Goal: Navigation & Orientation: Find specific page/section

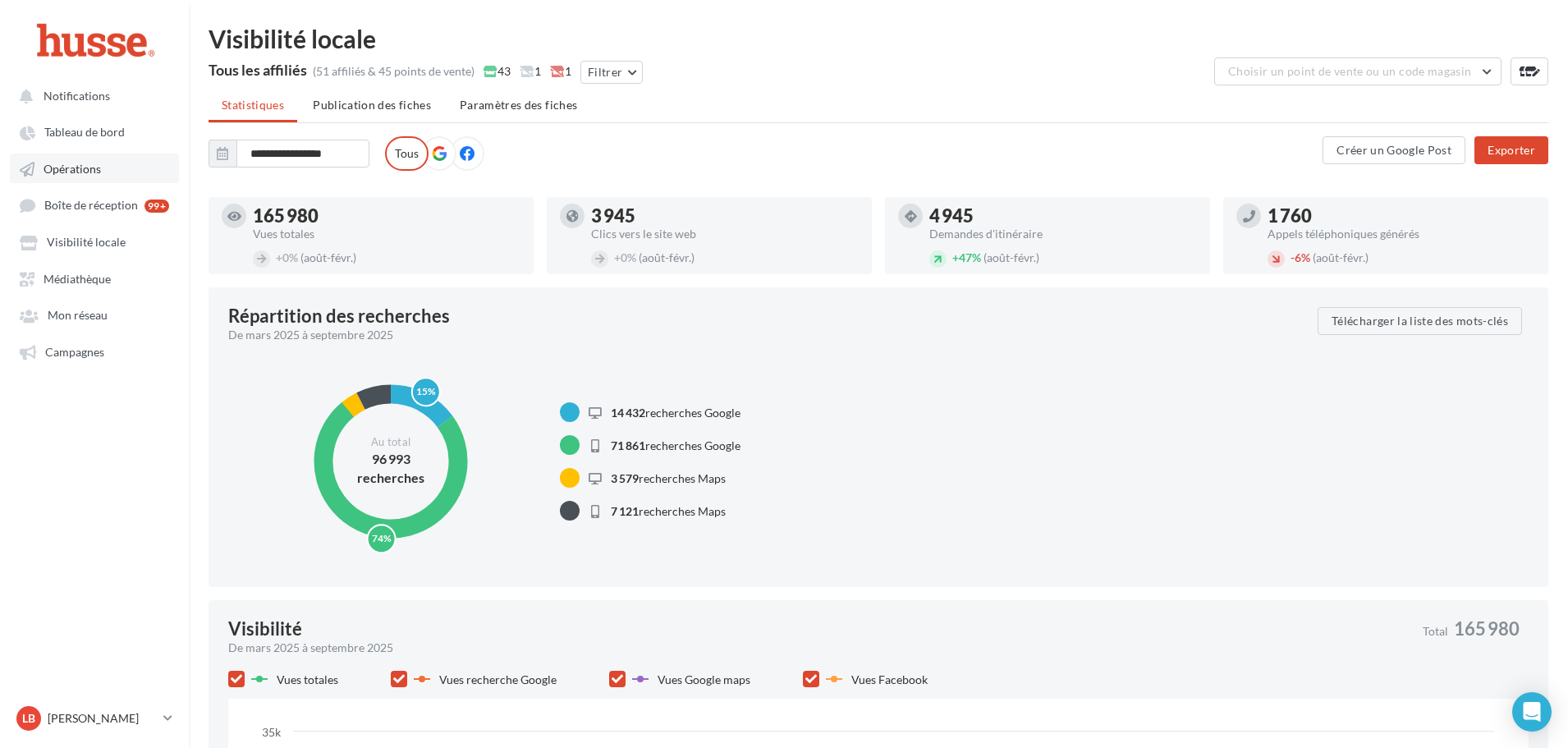
click at [94, 173] on span "Opérations" at bounding box center [72, 168] width 58 height 14
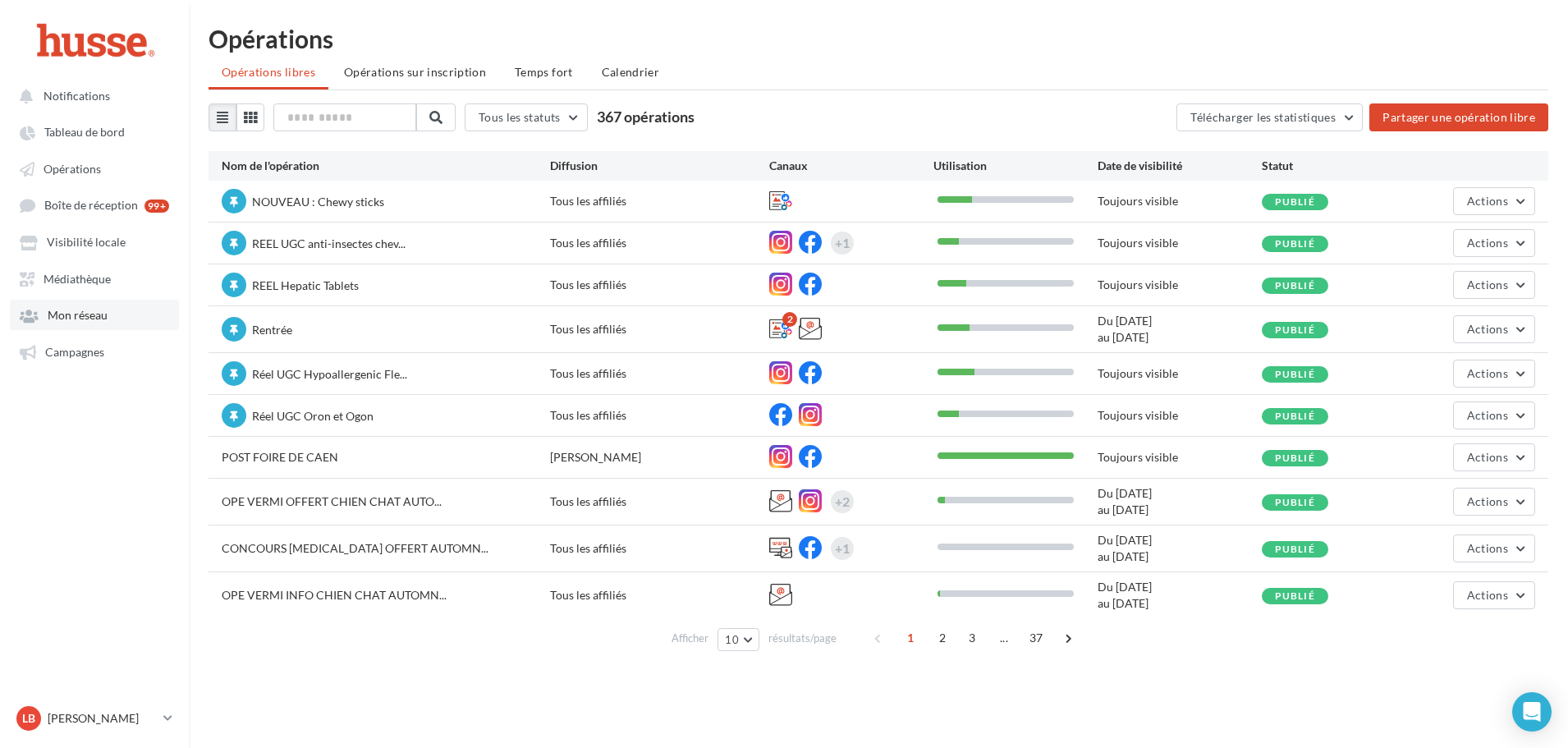
click at [96, 326] on link "Mon réseau" at bounding box center [94, 314] width 169 height 29
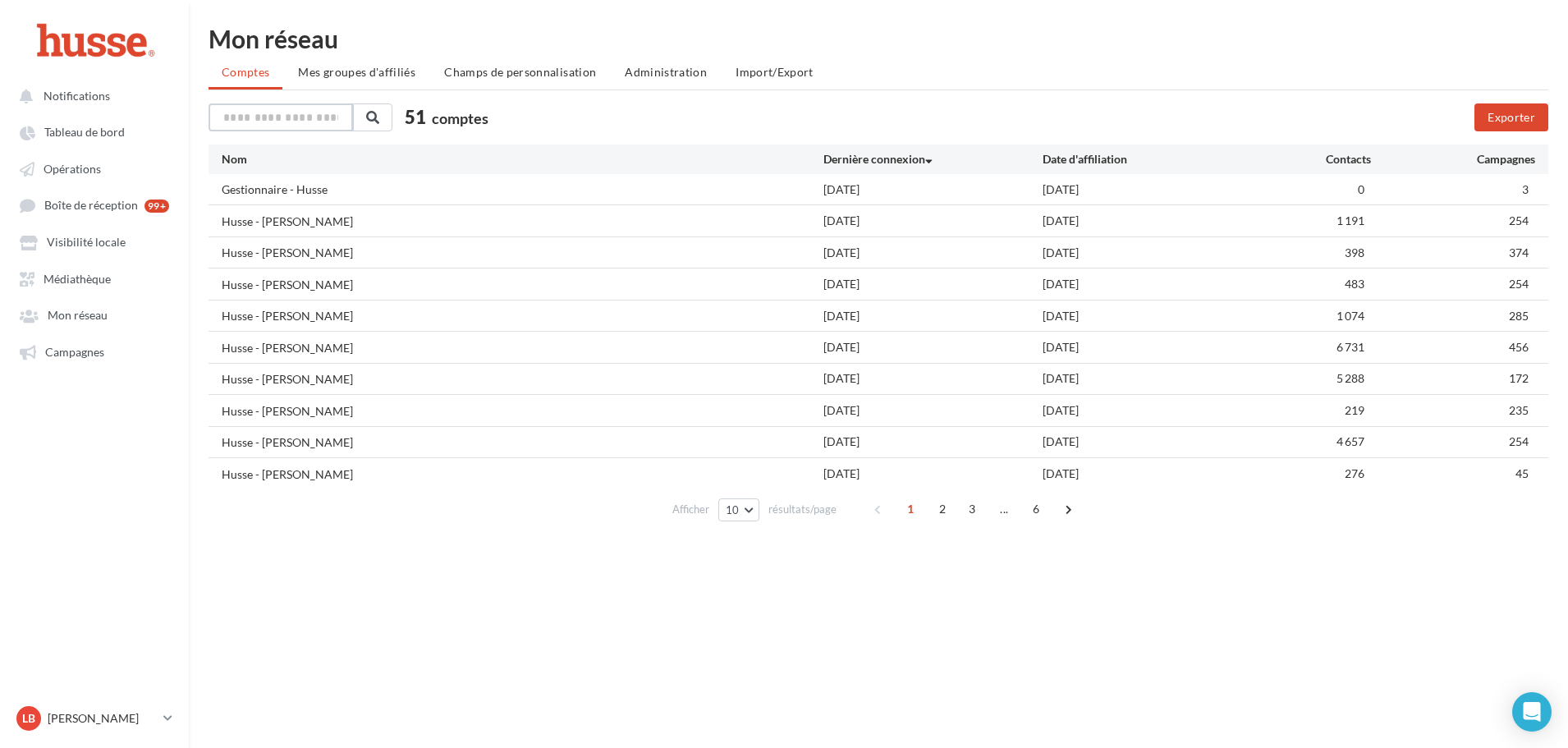
click at [283, 122] on input "text" at bounding box center [281, 117] width 145 height 27
type input "*****"
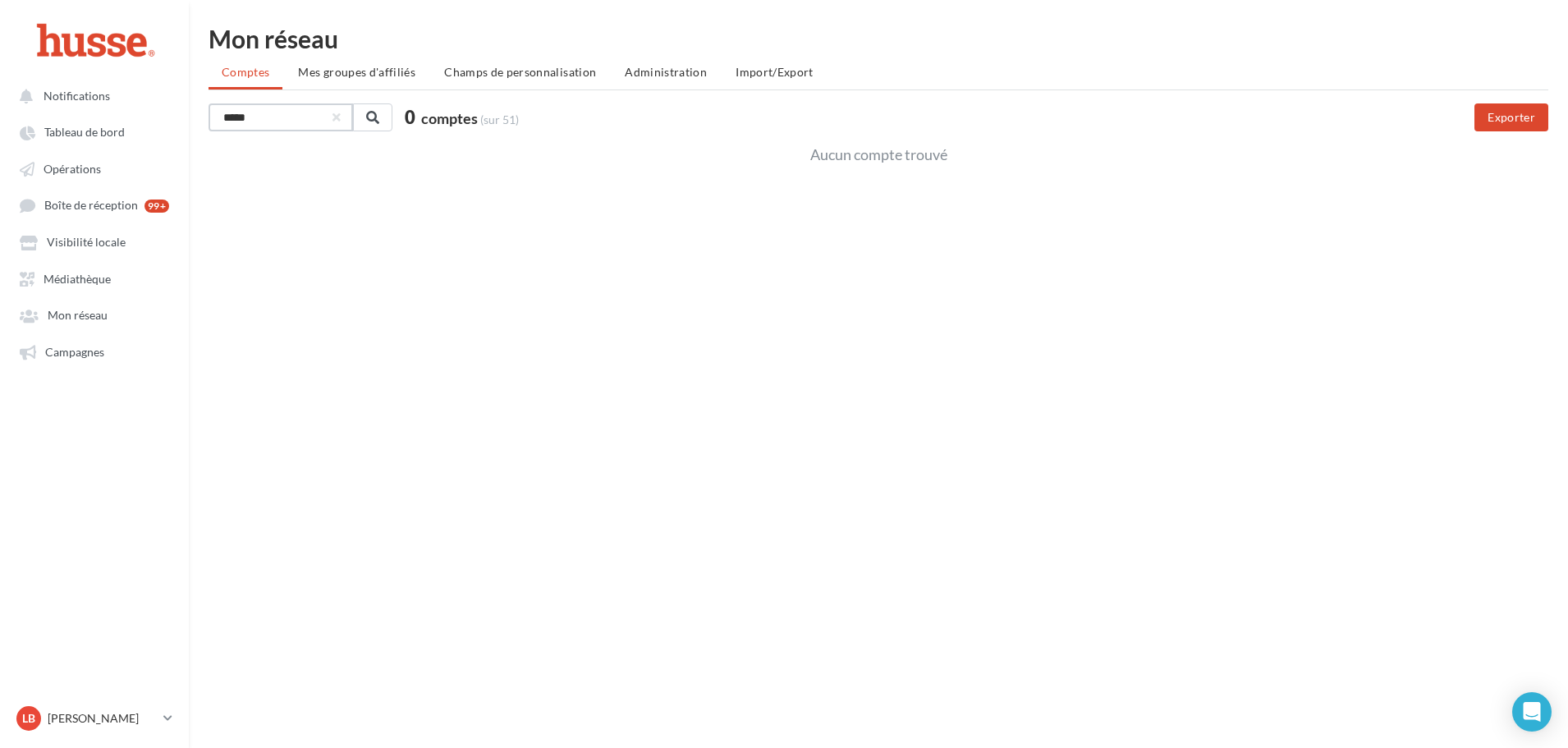
drag, startPoint x: 283, startPoint y: 122, endPoint x: 199, endPoint y: 124, distance: 84.0
click at [202, 124] on div "Mon réseau Comptes Mes groupes d'affiliés Champs de personnalisation Administra…" at bounding box center [878, 96] width 1379 height 139
click at [65, 171] on span "Opérations" at bounding box center [72, 168] width 58 height 14
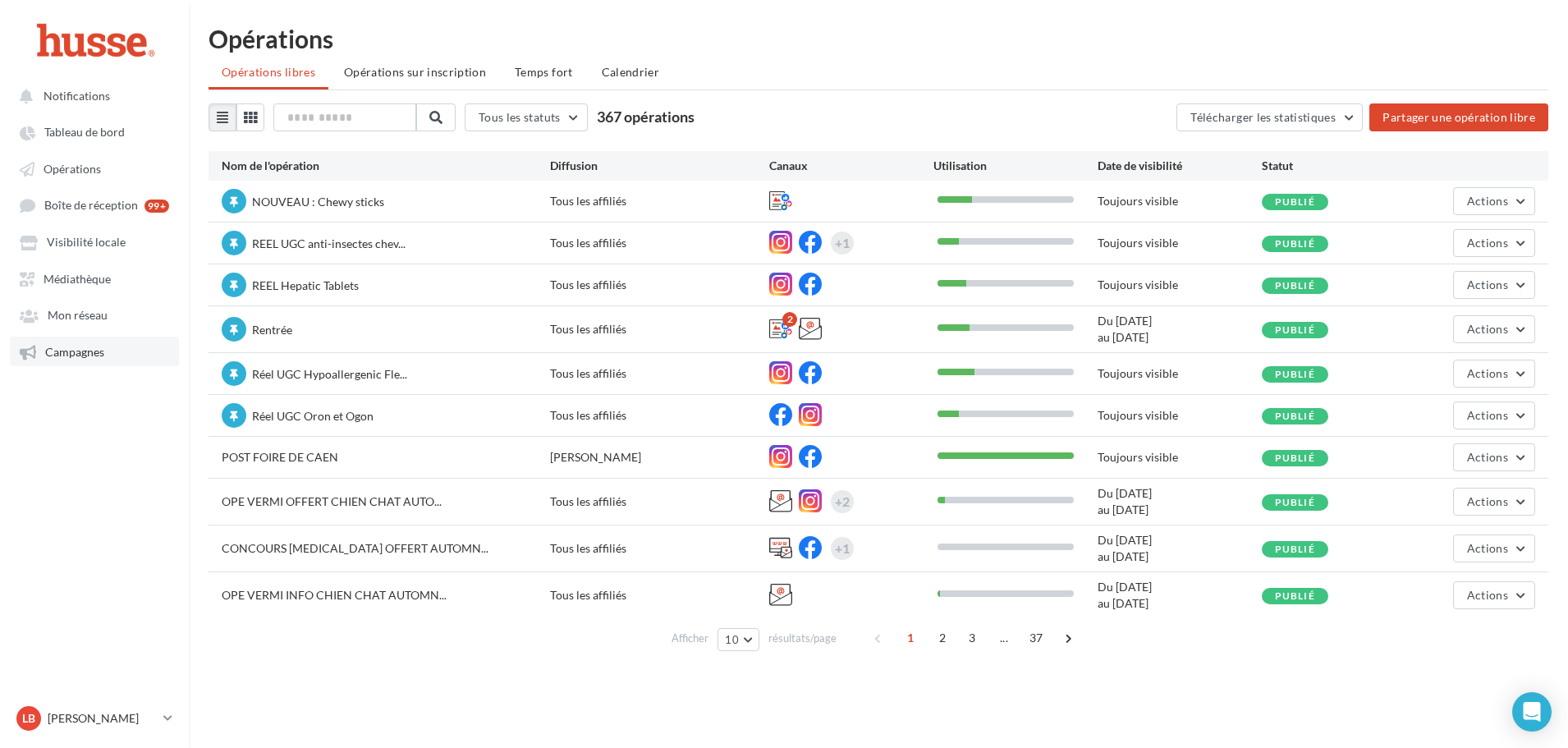
click at [83, 352] on span "Campagnes" at bounding box center [74, 352] width 59 height 14
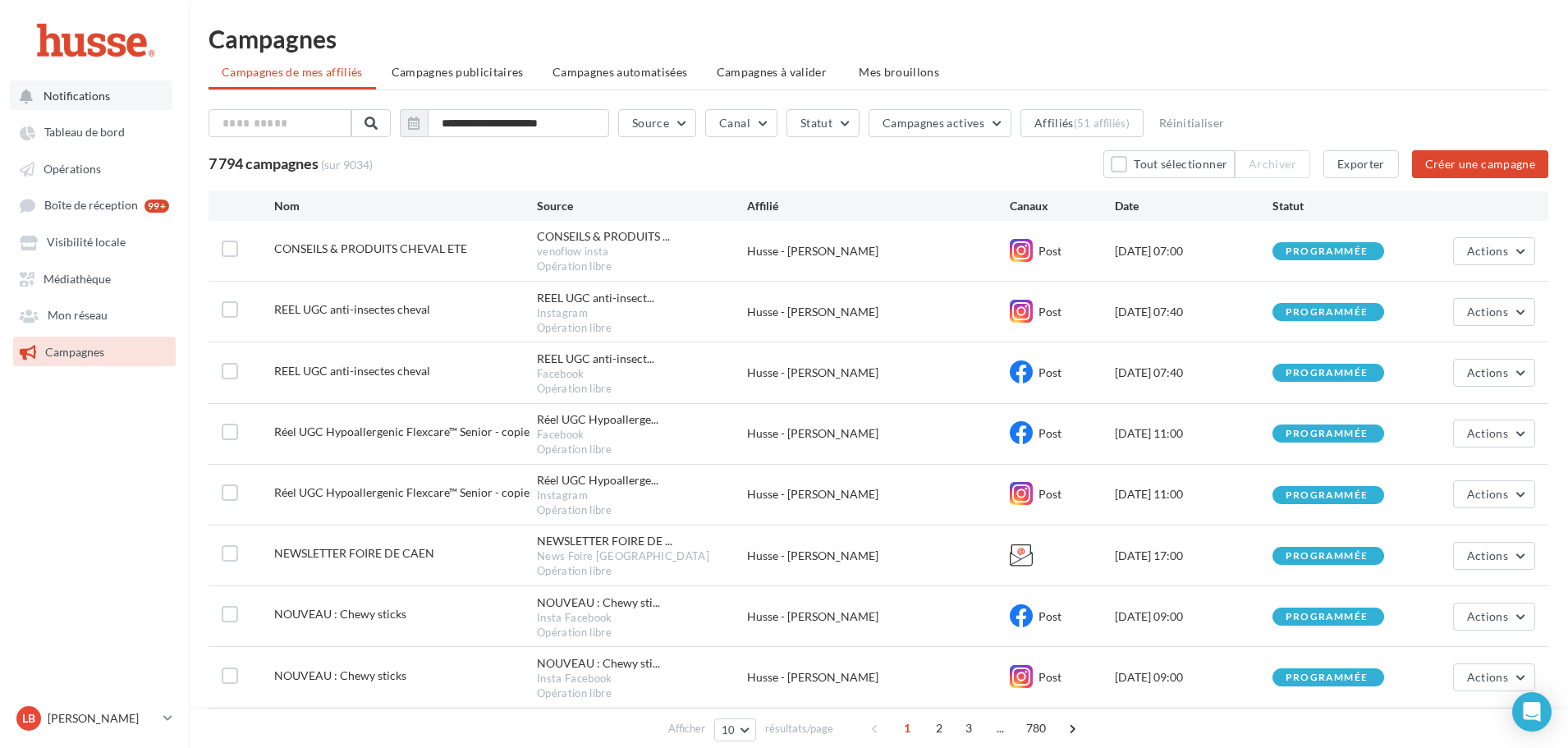
click at [87, 100] on span "Notifications" at bounding box center [77, 95] width 67 height 14
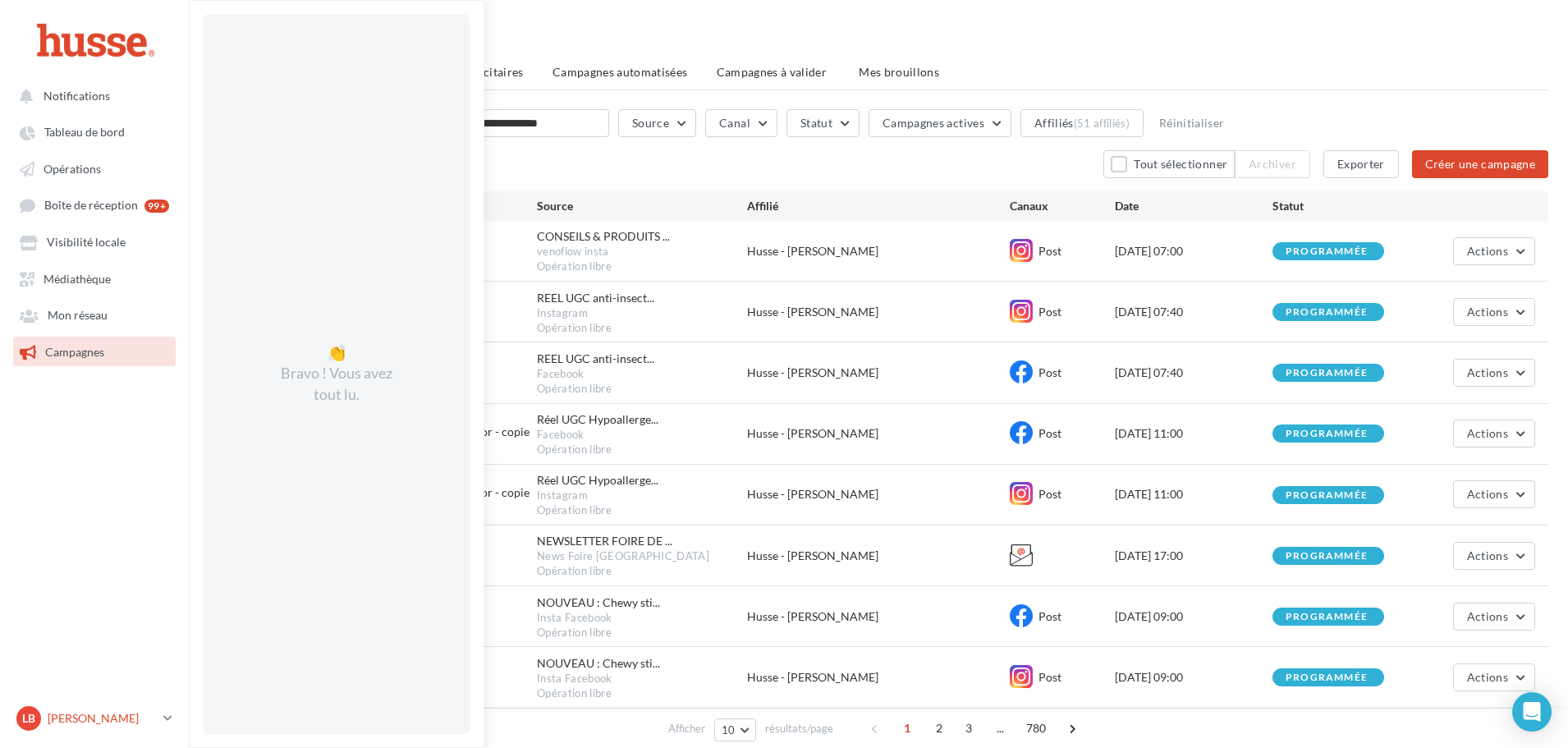
click at [123, 715] on p "[PERSON_NAME]" at bounding box center [102, 719] width 109 height 16
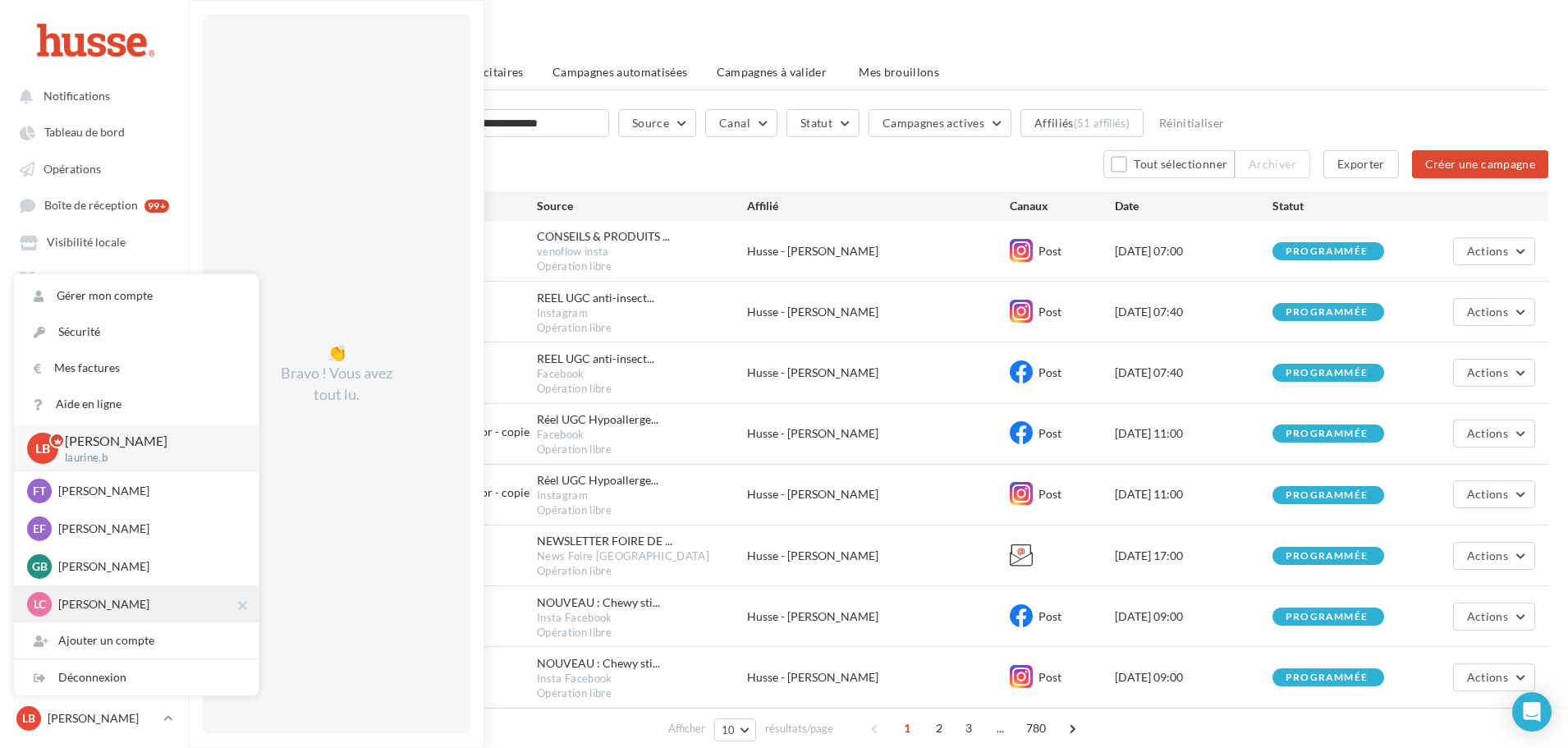
scroll to position [266, 0]
click at [108, 605] on p "Marketing Siège" at bounding box center [148, 603] width 180 height 16
click at [92, 611] on p "Marketing Siège" at bounding box center [148, 603] width 180 height 16
